Goal: Find specific page/section: Find specific page/section

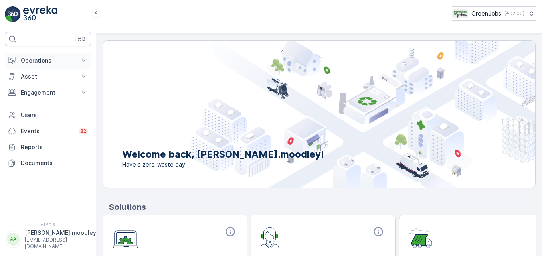
click at [83, 60] on icon at bounding box center [84, 61] width 4 height 2
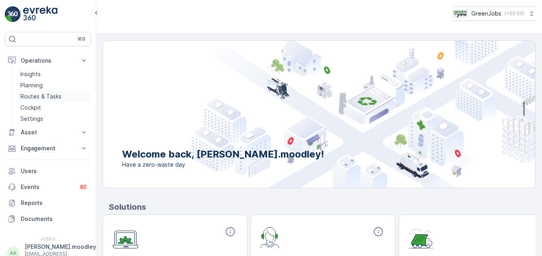
click at [52, 97] on p "Routes & Tasks" at bounding box center [40, 97] width 41 height 8
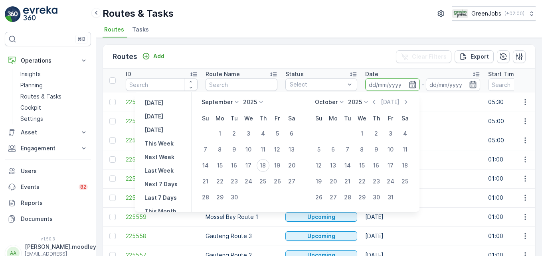
click at [373, 84] on input at bounding box center [392, 84] width 55 height 13
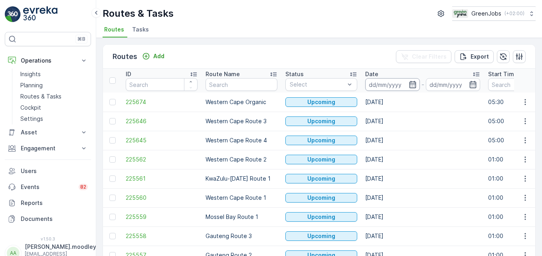
click at [379, 84] on input at bounding box center [392, 84] width 55 height 13
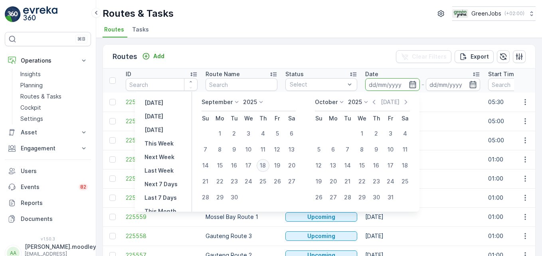
click at [266, 166] on div "18" at bounding box center [263, 165] width 13 height 13
type input "[DATE]"
click at [266, 166] on div "18" at bounding box center [263, 165] width 13 height 13
type input "[DATE]"
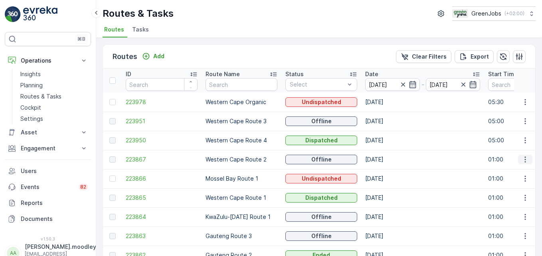
click at [388, 159] on icon "button" at bounding box center [526, 160] width 8 height 8
click at [388, 170] on span "See More Details" at bounding box center [507, 172] width 46 height 8
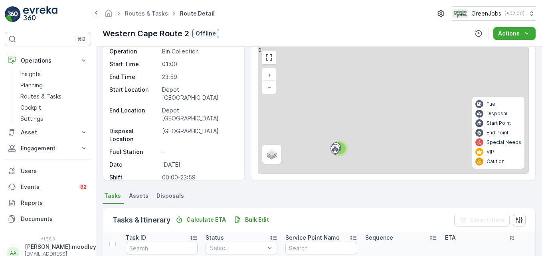
scroll to position [156, 0]
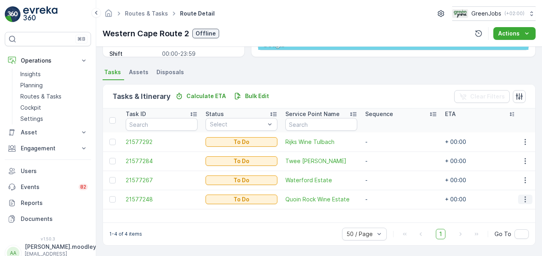
click at [388, 201] on icon "button" at bounding box center [526, 200] width 8 height 8
click at [388, 139] on span "See More Details" at bounding box center [509, 139] width 46 height 8
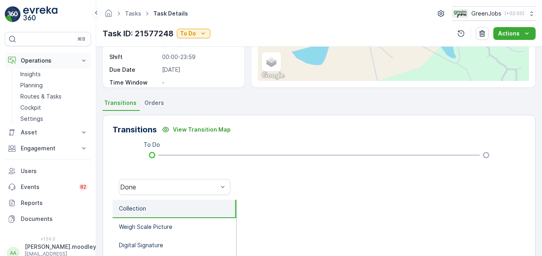
scroll to position [80, 0]
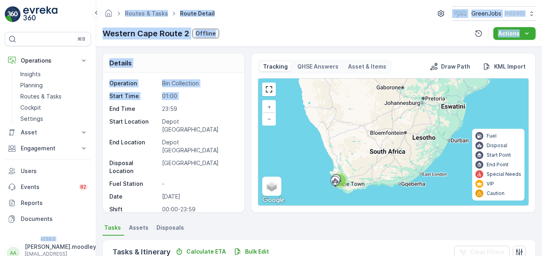
click at [0, 105] on html "⌘B Operations Insights Planning Routes & Tasks Cockpit Settings Asset Assets En…" at bounding box center [271, 128] width 542 height 256
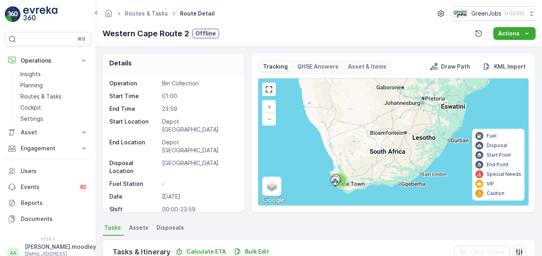
click at [363, 246] on div "Tasks & Itinerary Calculate ETA Bulk Edit Clear Filters" at bounding box center [319, 252] width 433 height 24
